Goal: Information Seeking & Learning: Find specific fact

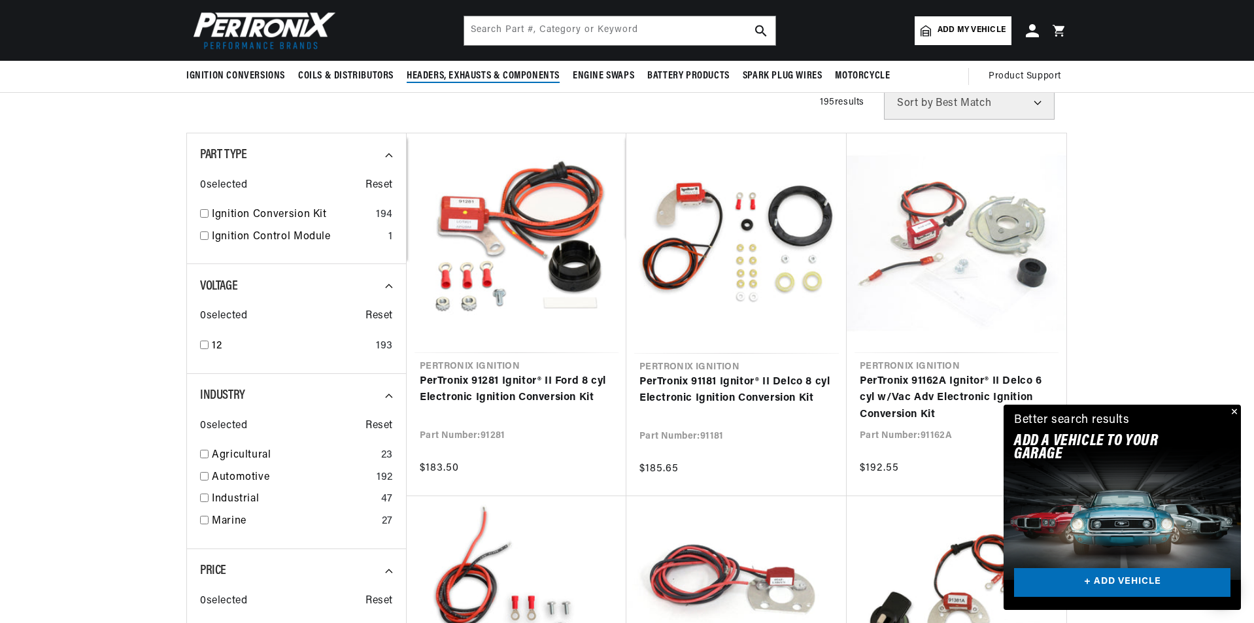
scroll to position [196, 0]
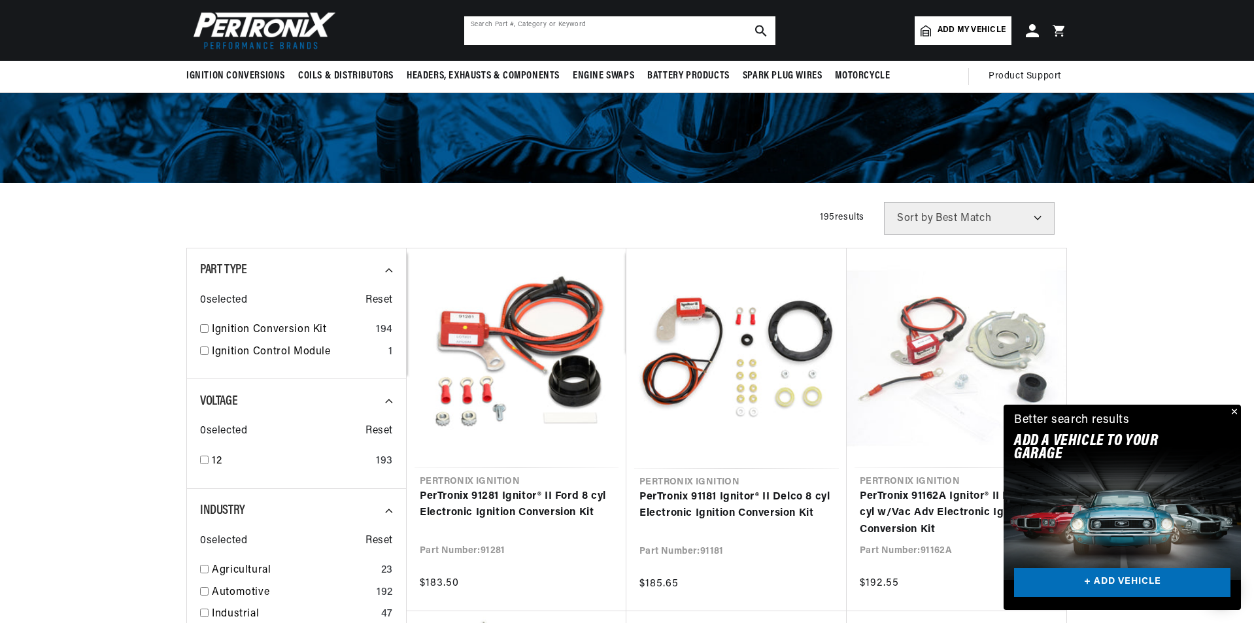
click at [549, 33] on input "text" at bounding box center [619, 30] width 311 height 29
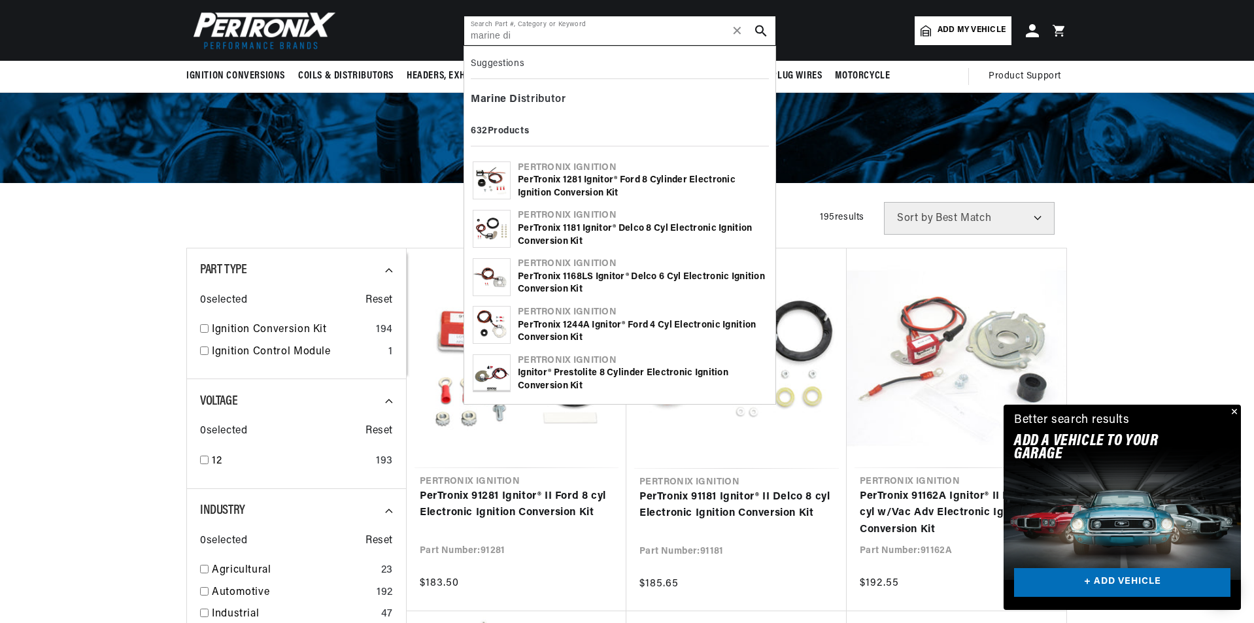
scroll to position [0, 396]
type input "marine di"
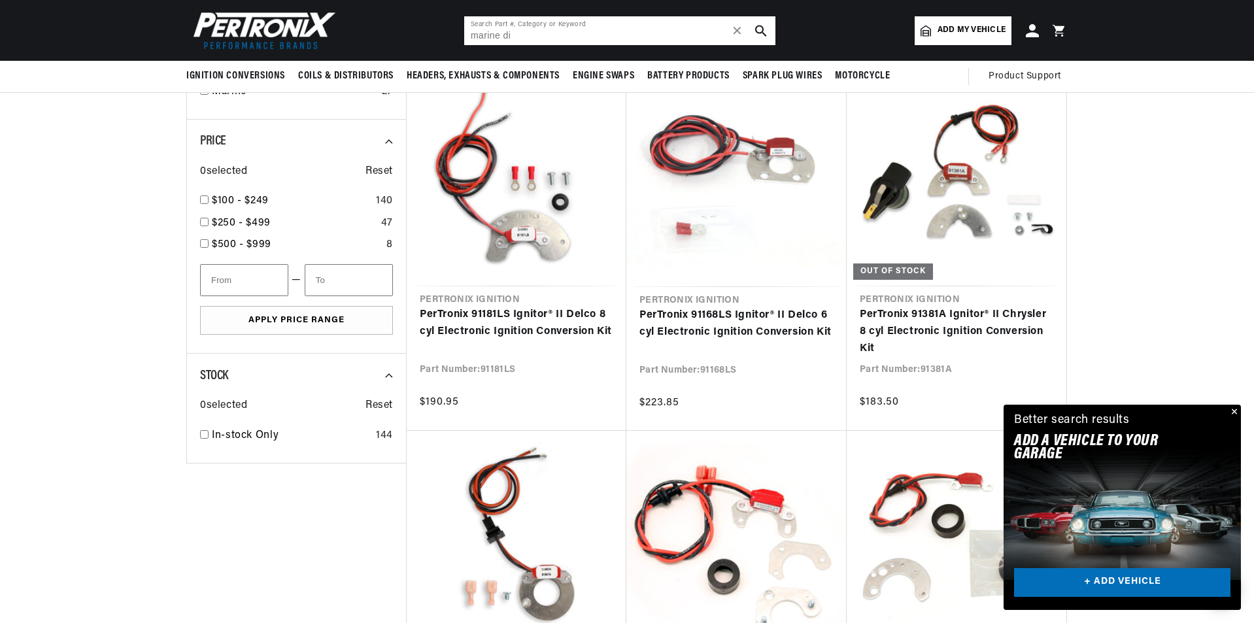
scroll to position [191, 0]
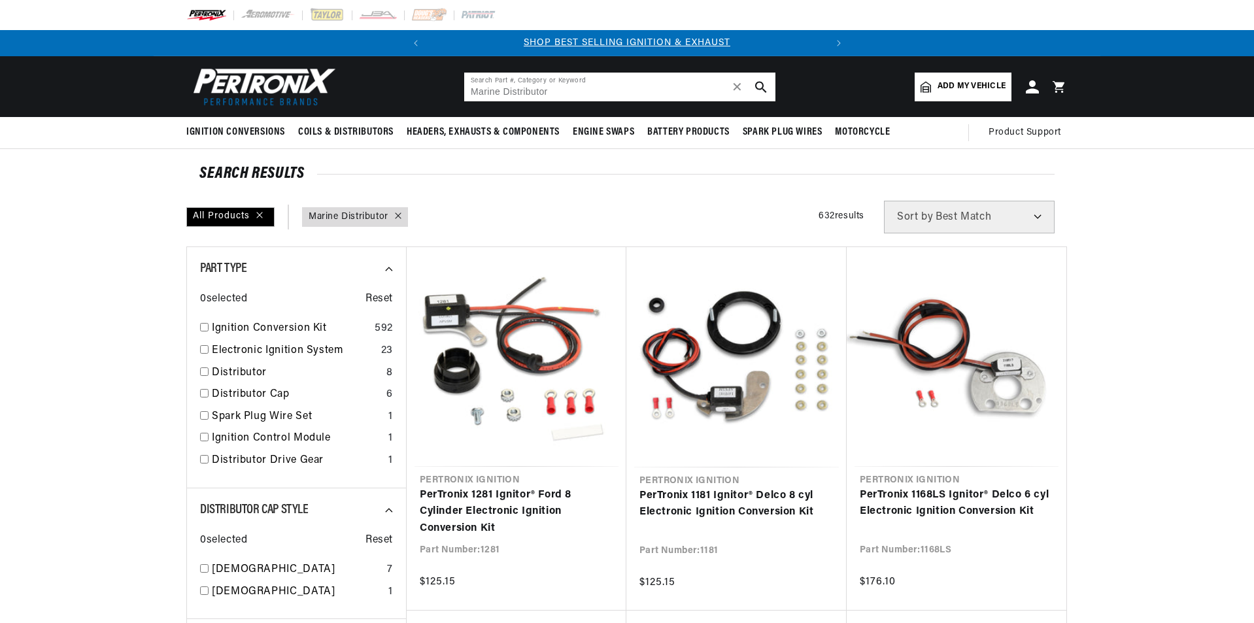
click at [587, 95] on input "Marine Distributor" at bounding box center [619, 87] width 311 height 29
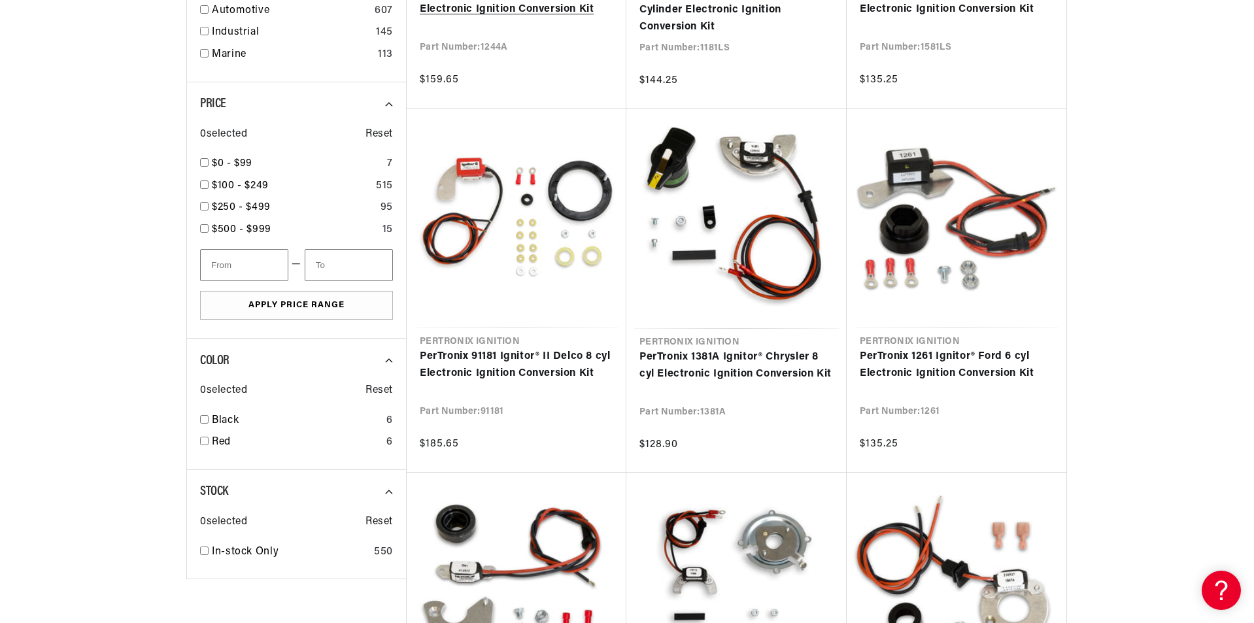
scroll to position [1046, 0]
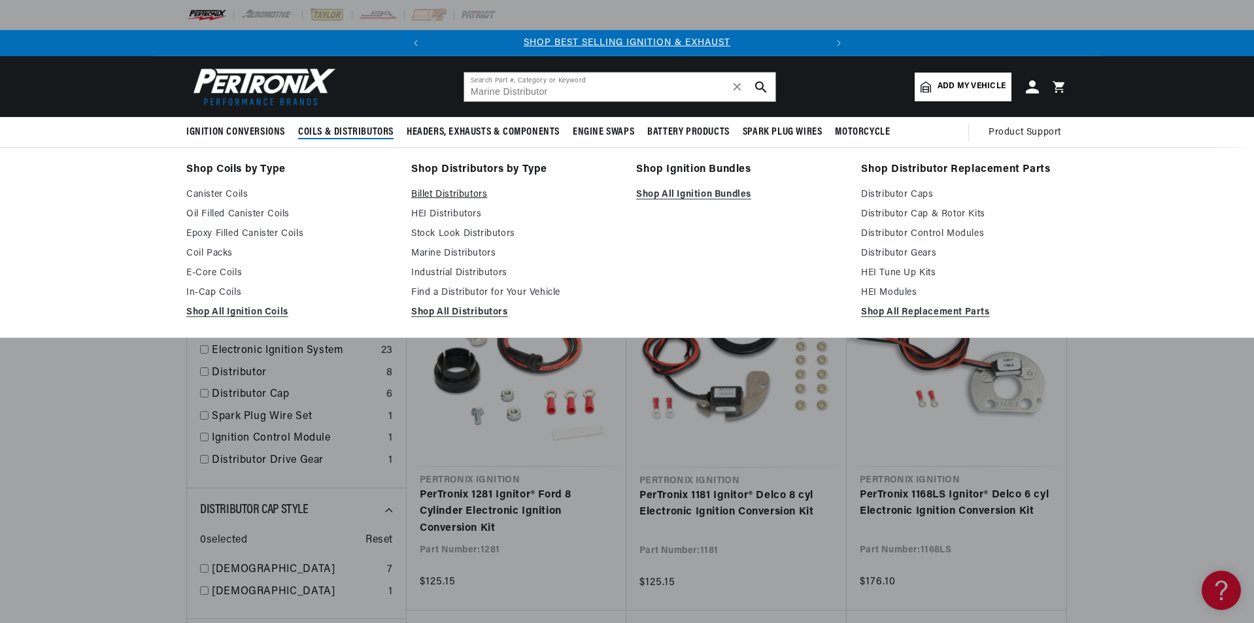
click at [444, 193] on link "Billet Distributors" at bounding box center [514, 195] width 207 height 16
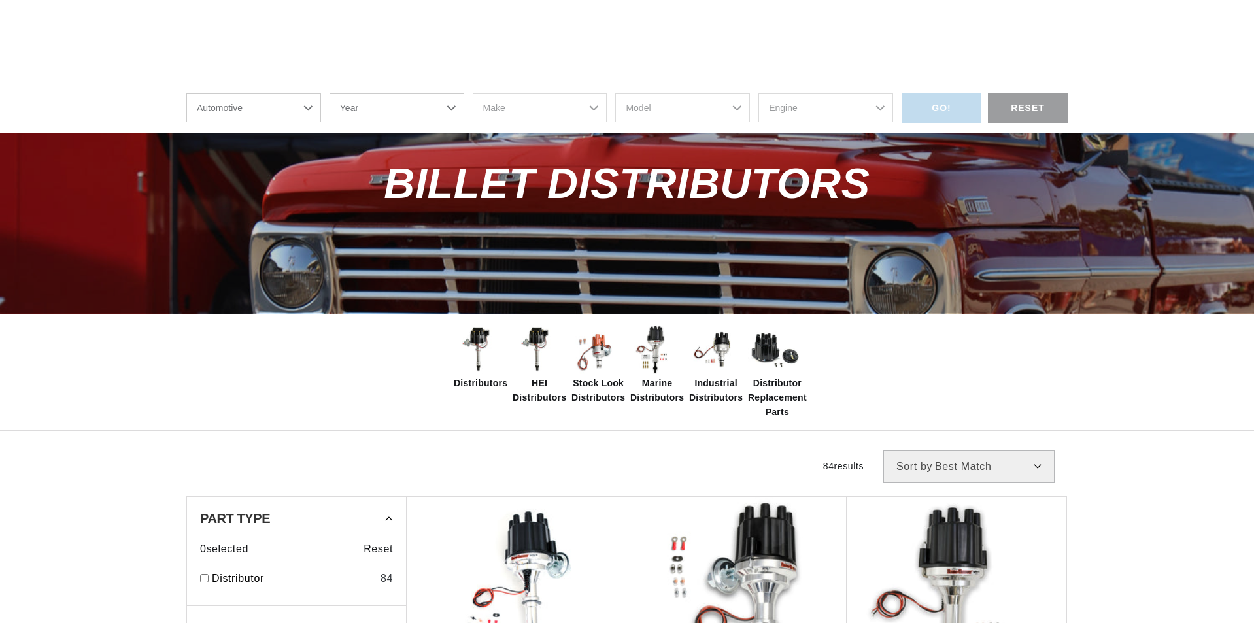
scroll to position [196, 0]
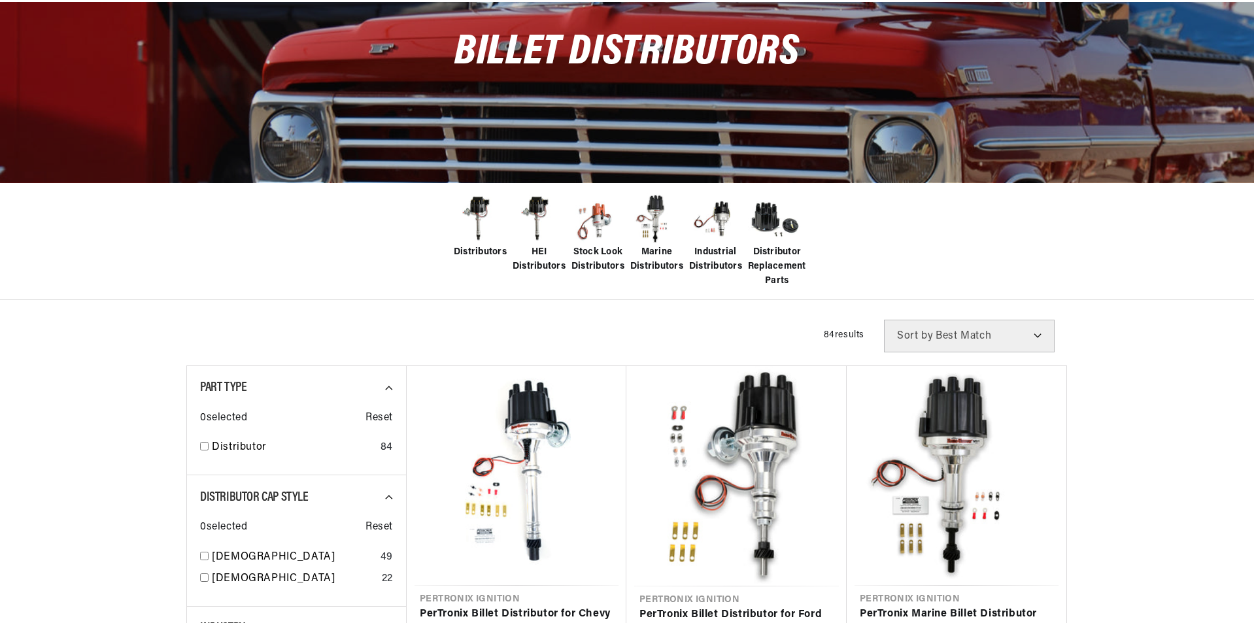
click at [653, 237] on img at bounding box center [656, 219] width 52 height 52
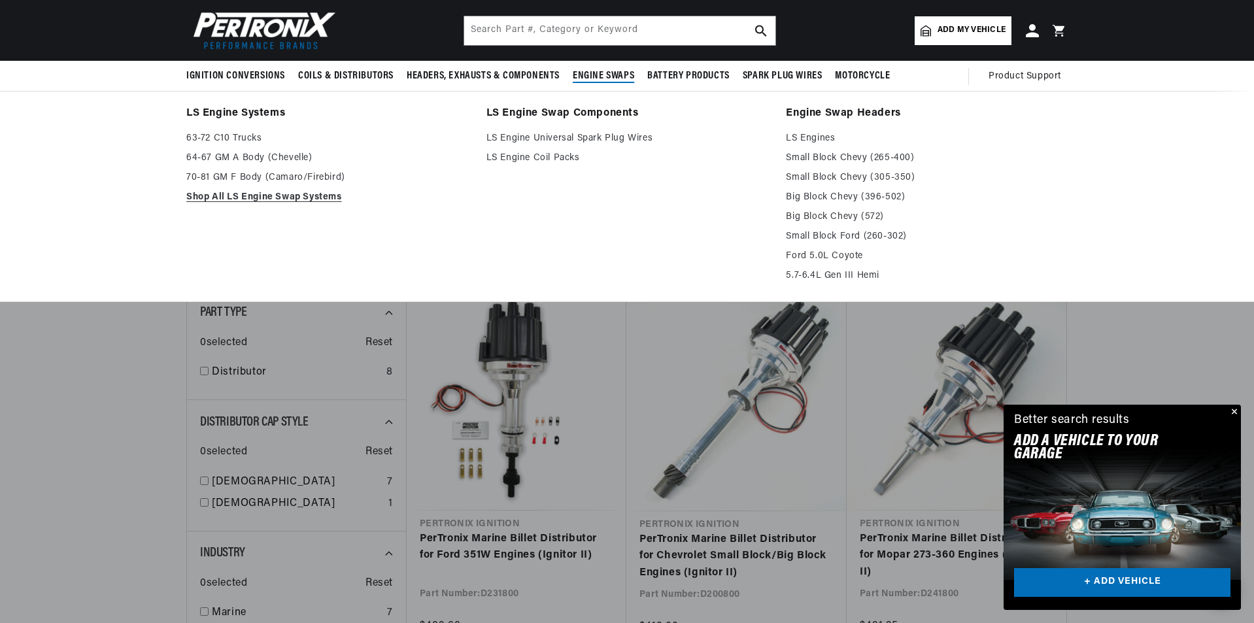
scroll to position [458, 0]
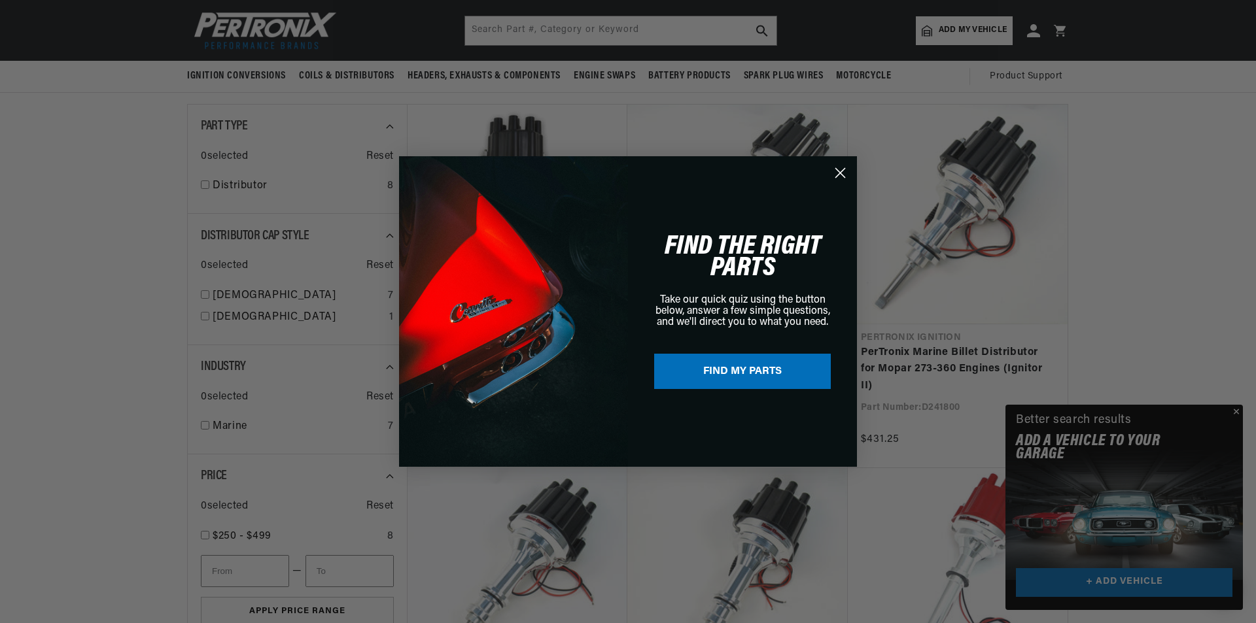
click at [840, 172] on icon "Close dialog" at bounding box center [840, 173] width 9 height 9
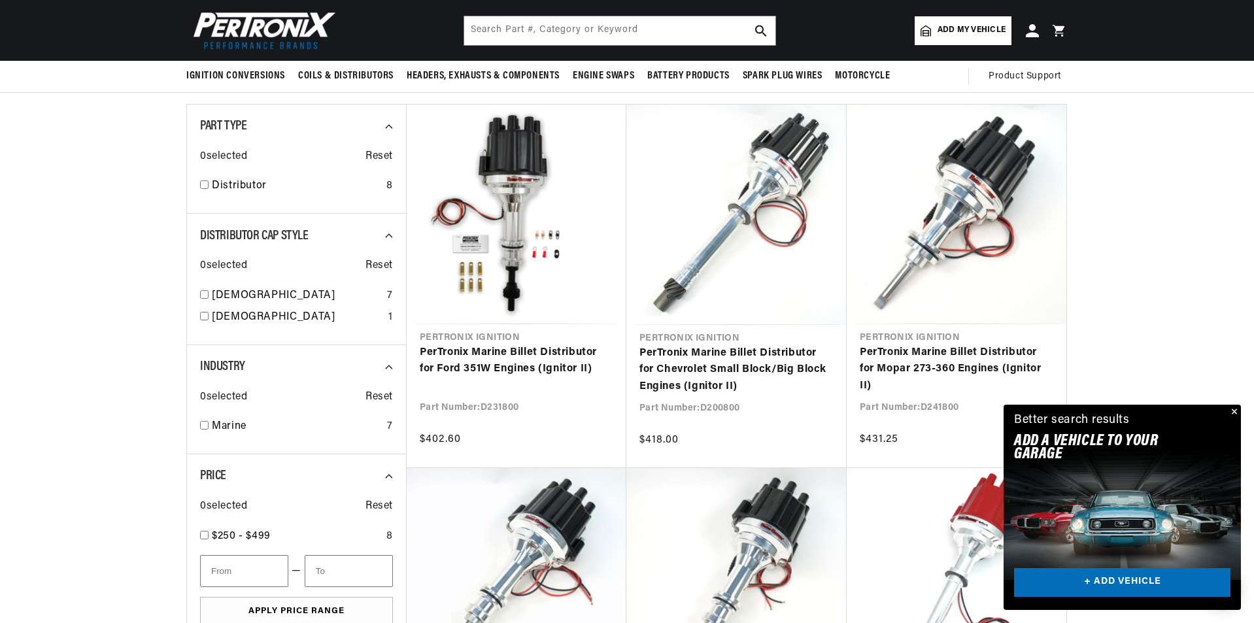
scroll to position [0, 396]
click at [1231, 411] on button "Close" at bounding box center [1234, 413] width 16 height 16
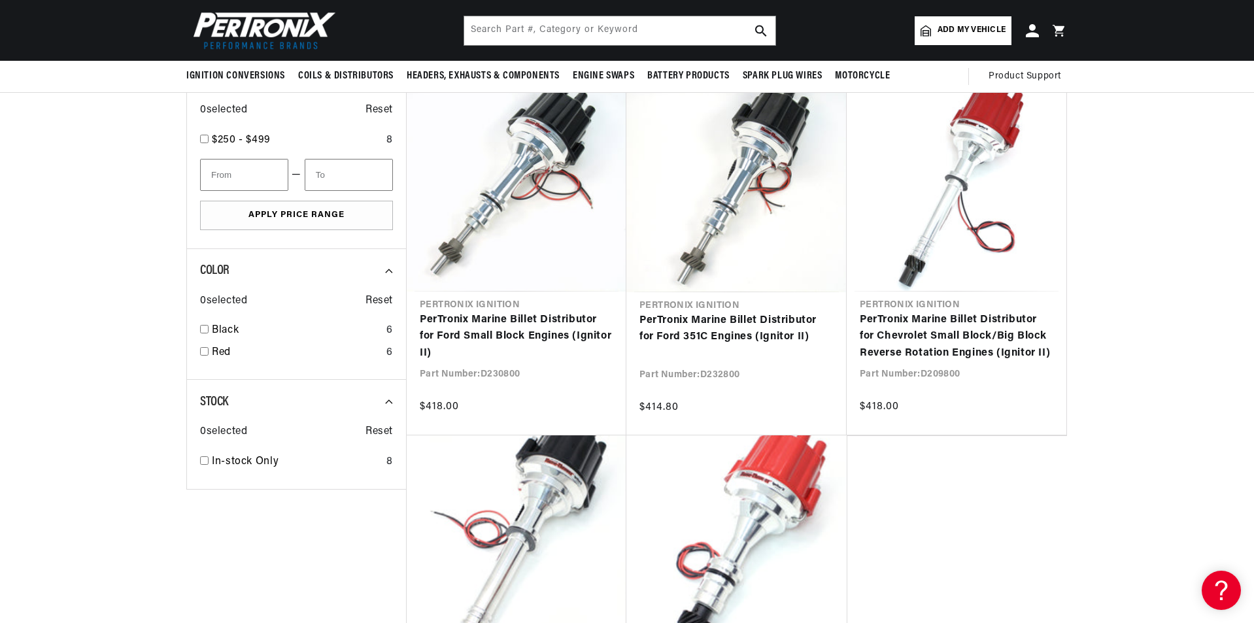
scroll to position [850, 0]
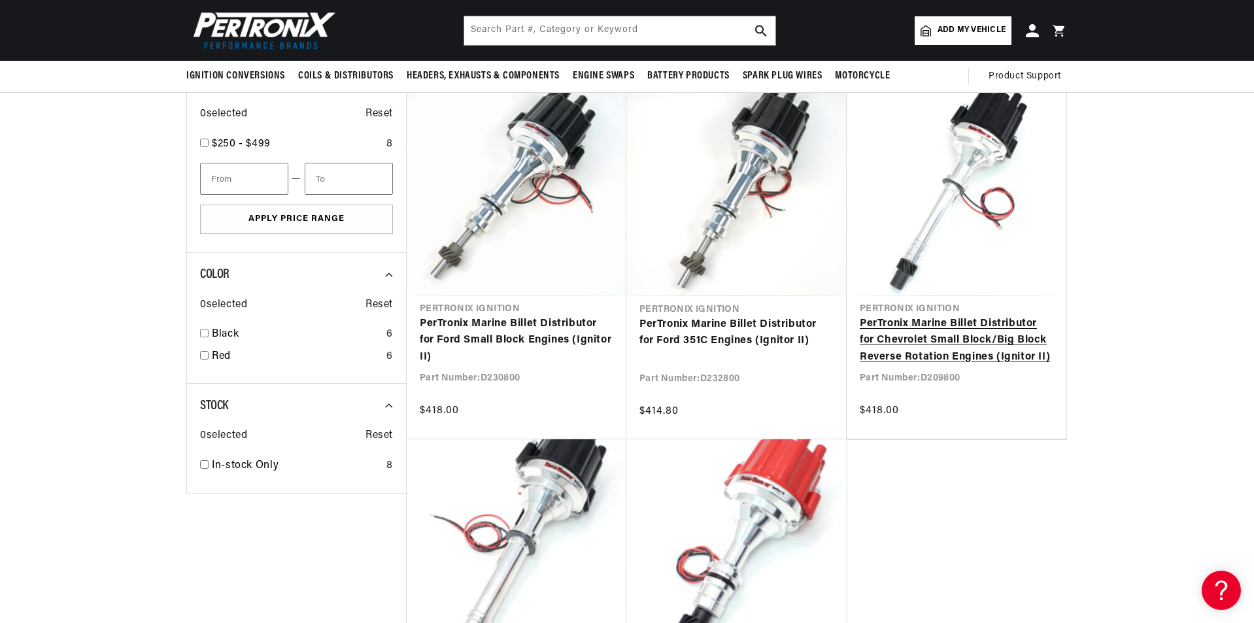
click at [962, 342] on link "PerTronix Marine Billet Distributor for Chevrolet Small Block/Big Block Reverse…" at bounding box center [957, 341] width 194 height 50
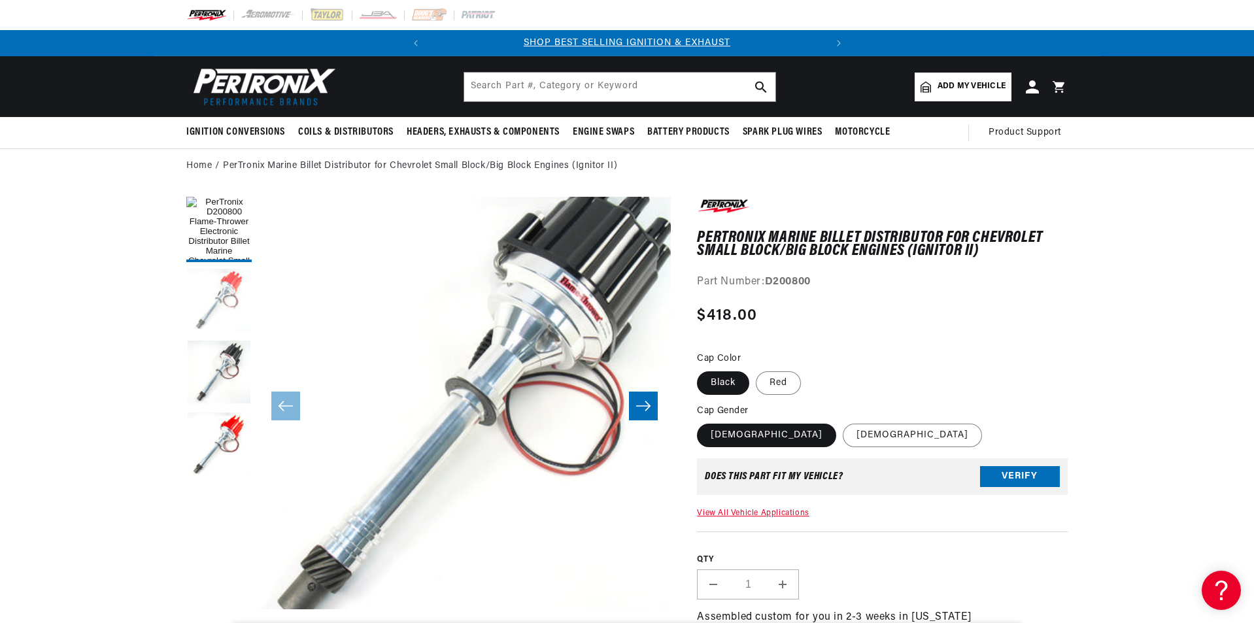
click at [234, 290] on button "Load image 2 in gallery view" at bounding box center [218, 301] width 65 height 65
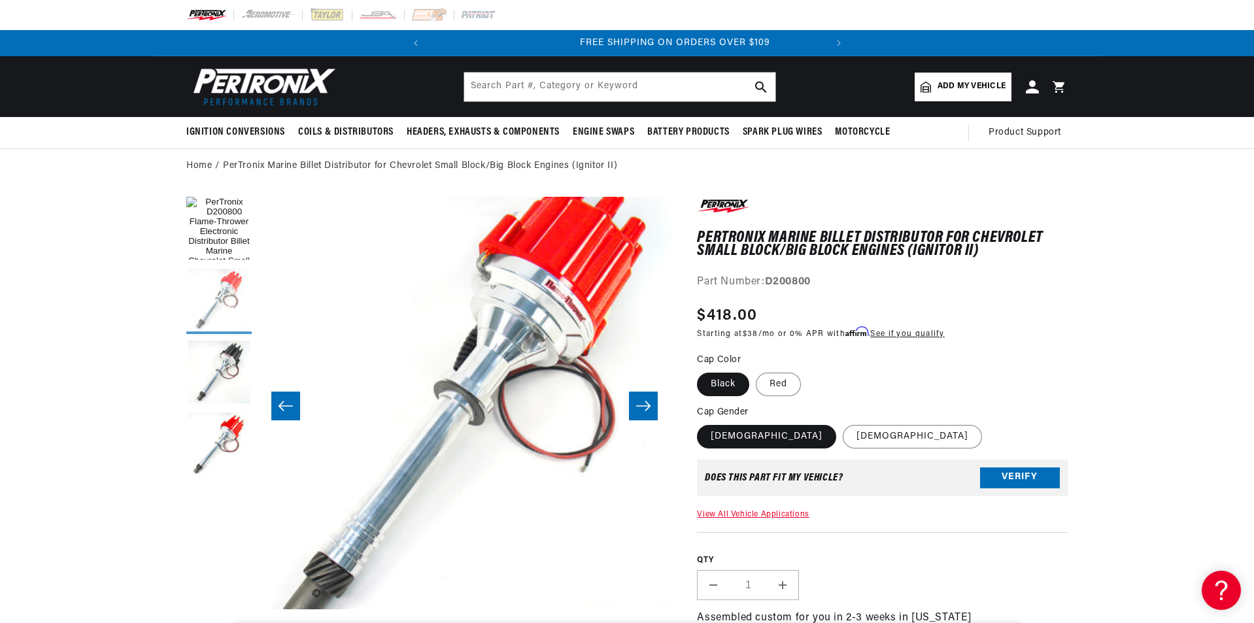
scroll to position [0, 396]
click at [224, 433] on button "Load image 4 in gallery view" at bounding box center [218, 445] width 65 height 65
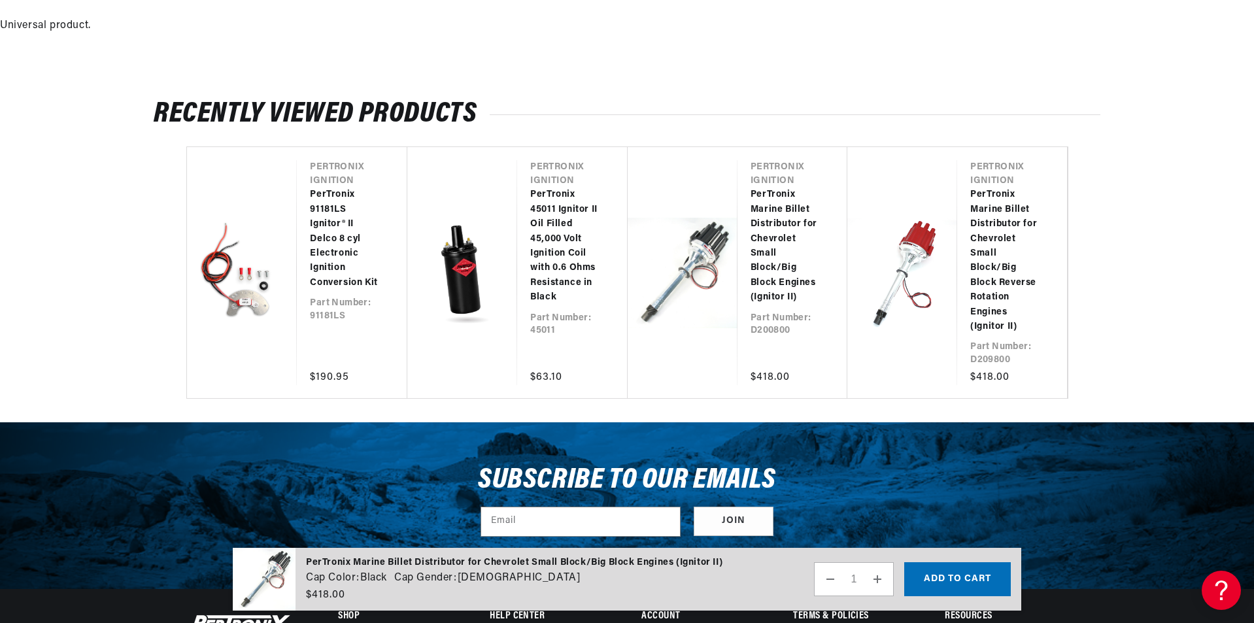
scroll to position [0, 0]
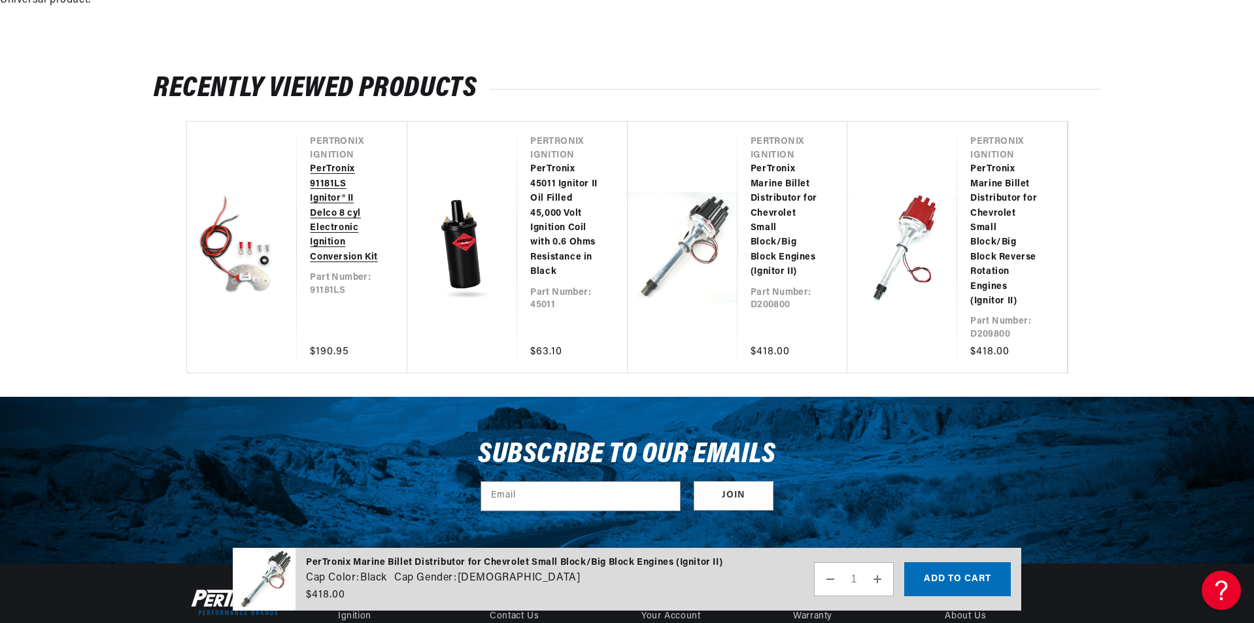
click at [334, 249] on link "PerTronix 91181LS Ignitor® II Delco 8 cyl Electronic Ignition Conversion Kit" at bounding box center [345, 213] width 71 height 103
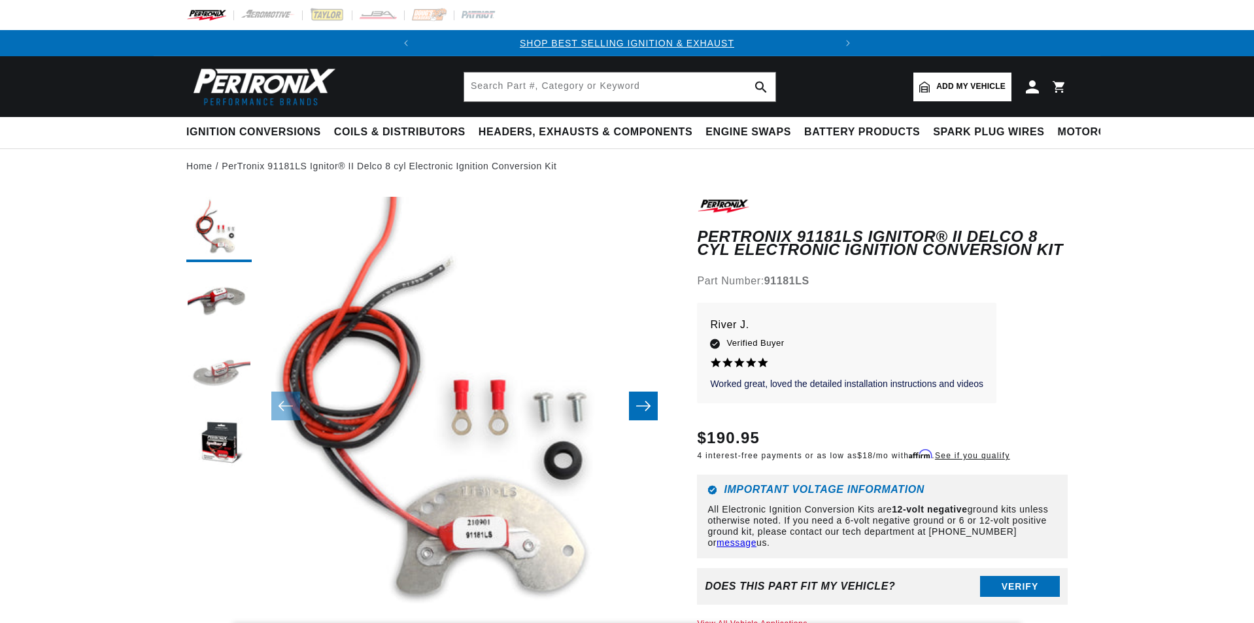
click at [229, 370] on button "Load image 3 in gallery view" at bounding box center [218, 373] width 65 height 65
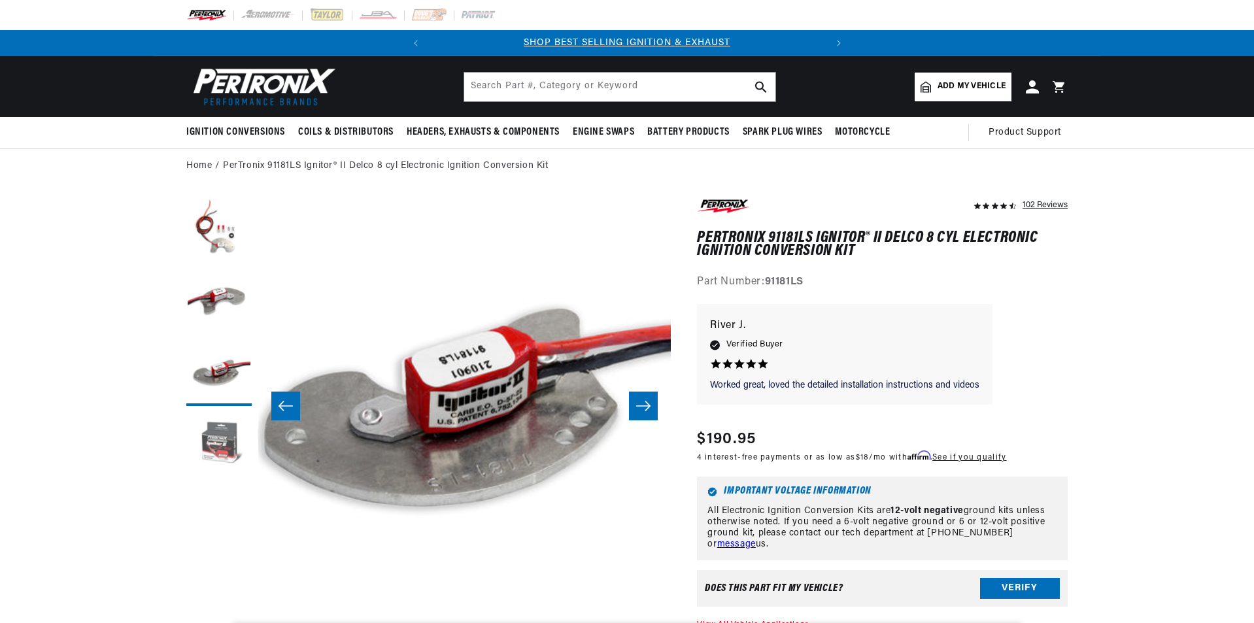
click at [218, 447] on button "Load image 4 in gallery view" at bounding box center [218, 445] width 65 height 65
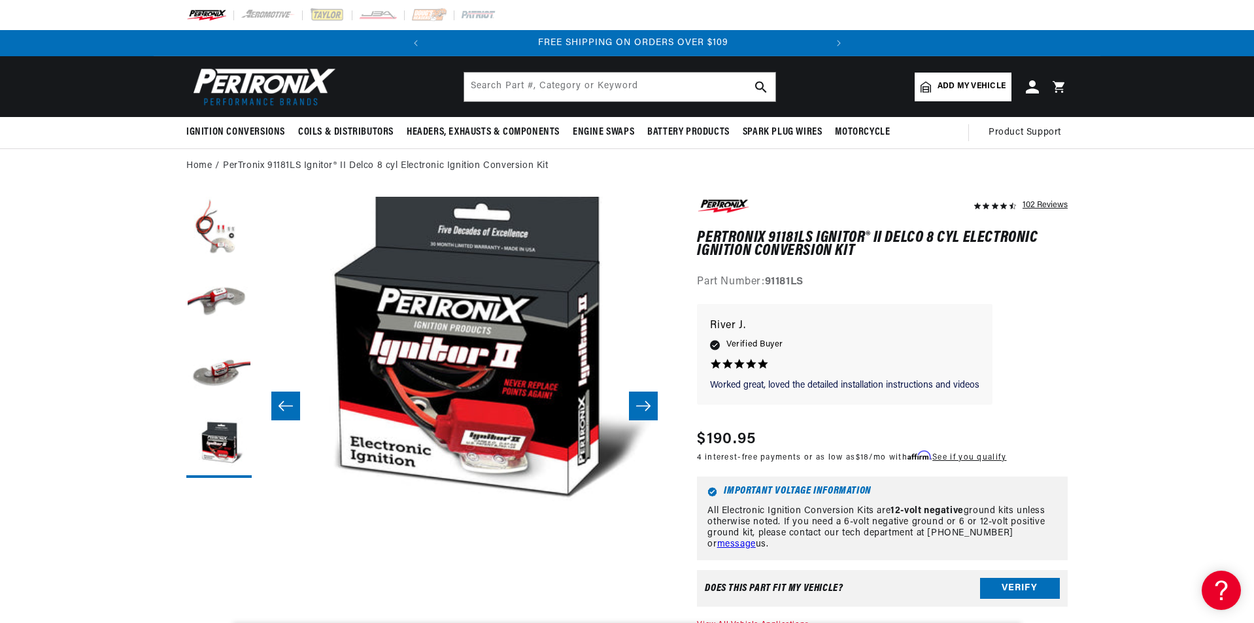
scroll to position [0, 396]
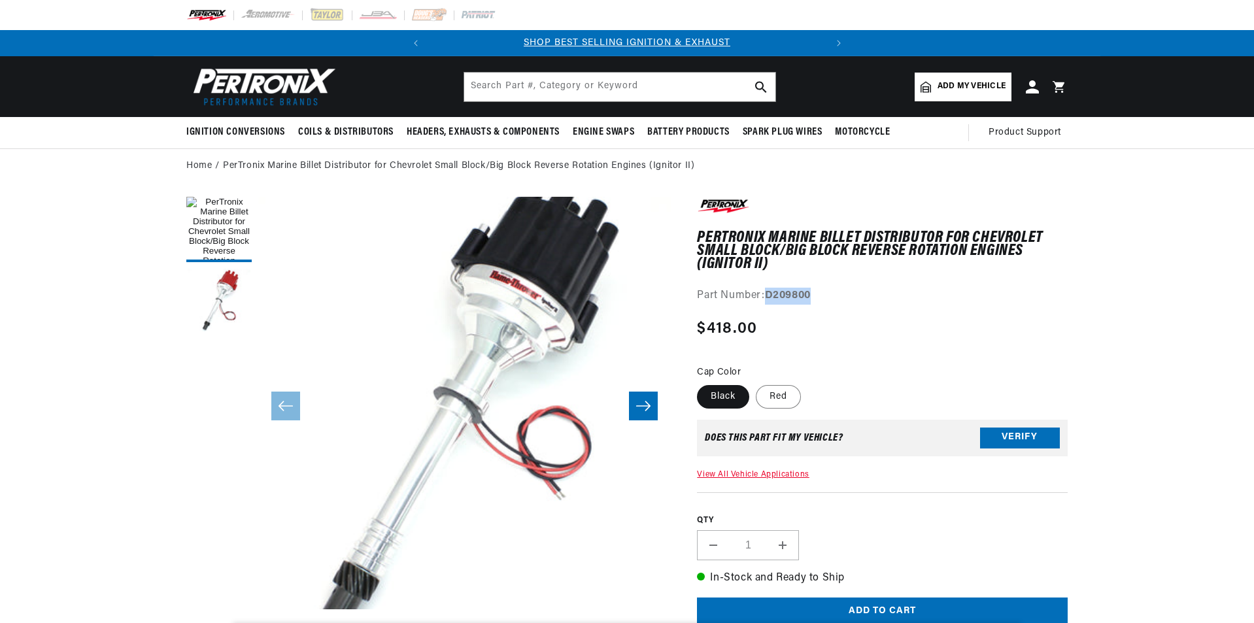
drag, startPoint x: 789, startPoint y: 295, endPoint x: 816, endPoint y: 296, distance: 26.8
click at [816, 296] on div "Part Number: D209800" at bounding box center [882, 296] width 371 height 17
click at [632, 97] on input "text" at bounding box center [619, 87] width 311 height 29
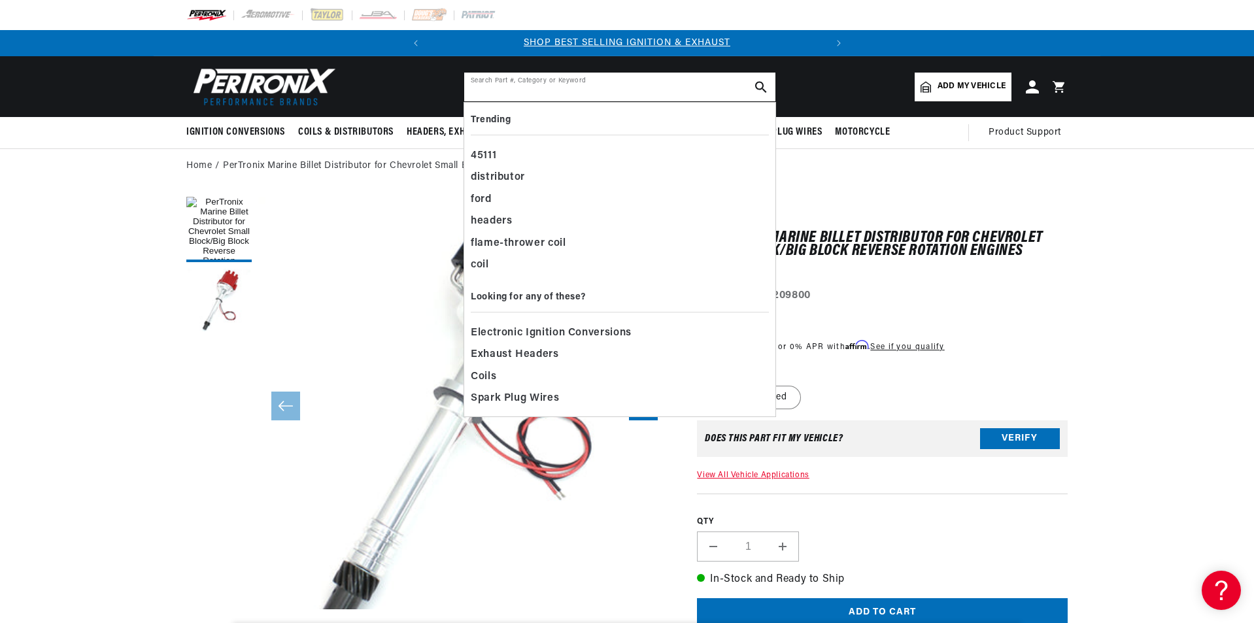
paste input "D209800"
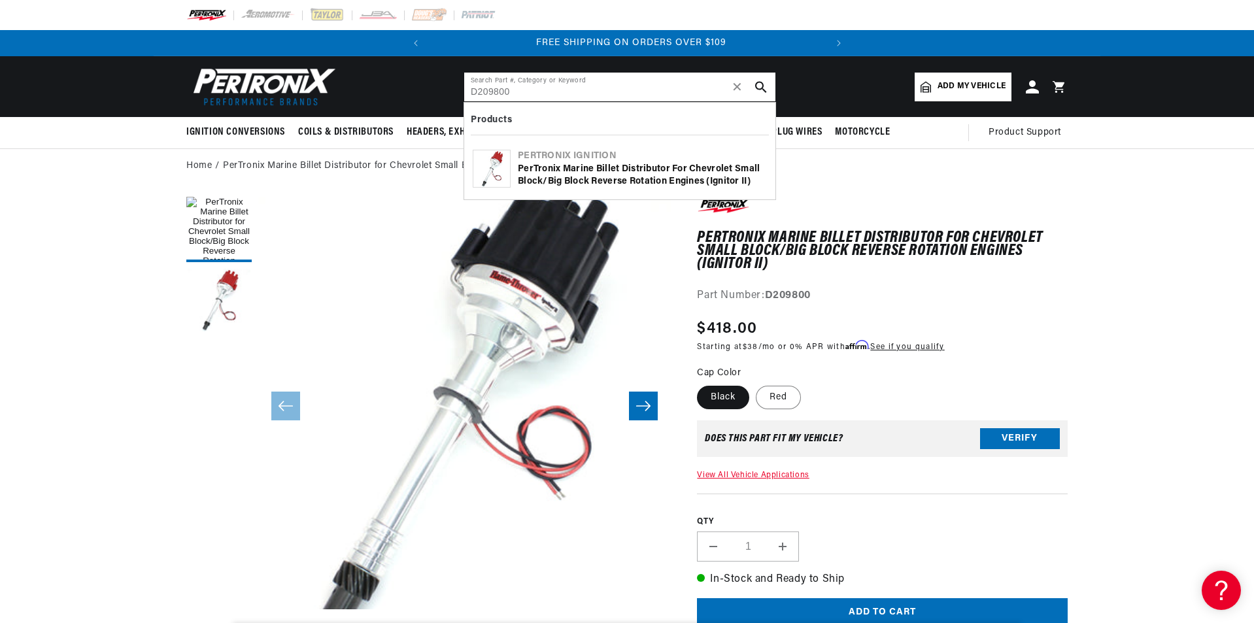
scroll to position [0, 396]
click at [598, 90] on input "D209800" at bounding box center [619, 87] width 311 height 29
type input "D209800 rebuild"
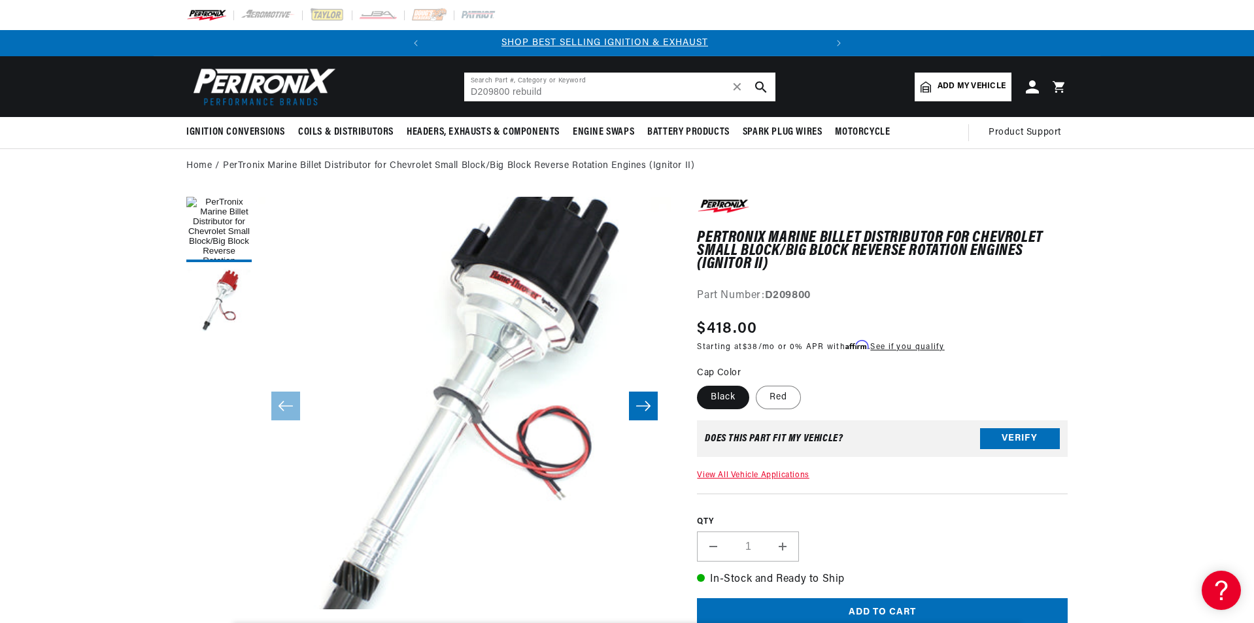
scroll to position [0, 0]
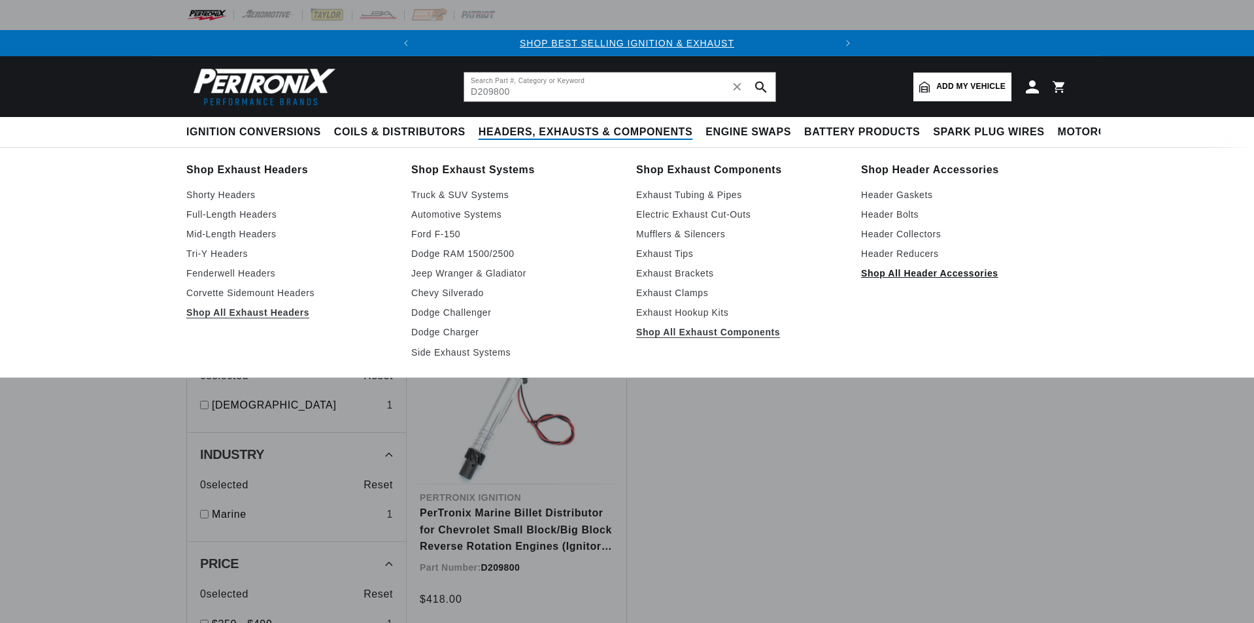
type input "D209800"
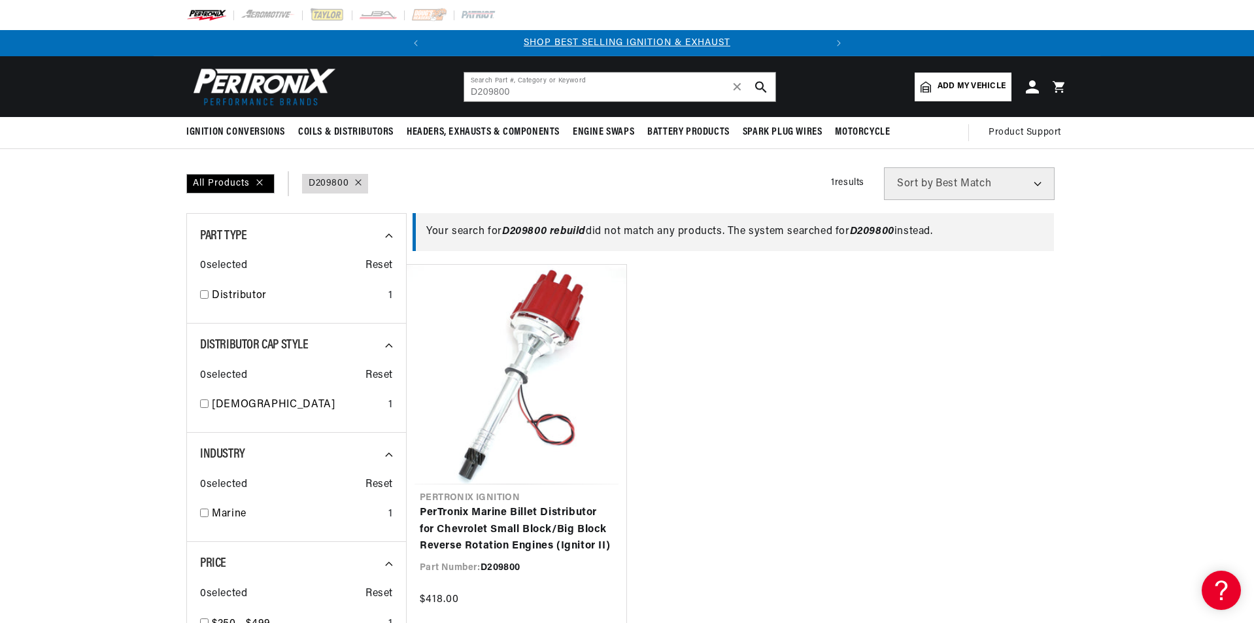
scroll to position [262, 0]
